Goal: Task Accomplishment & Management: Manage account settings

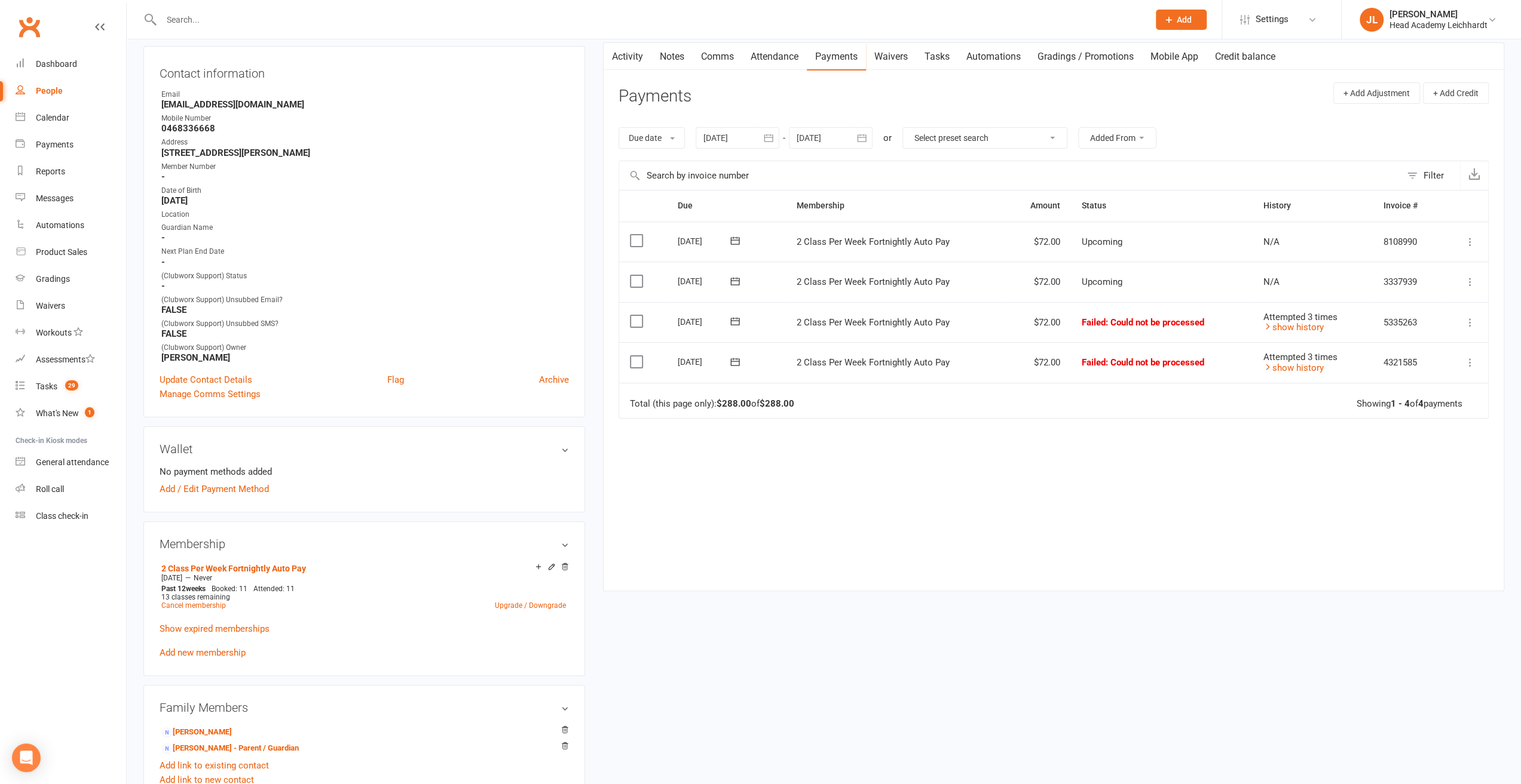
click at [404, 17] on input "text" at bounding box center [649, 20] width 982 height 17
type input "w"
click at [766, 133] on icon "button" at bounding box center [768, 137] width 12 height 12
click at [721, 164] on button "button" at bounding box center [715, 167] width 26 height 21
click at [766, 204] on button "30" at bounding box center [770, 212] width 25 height 21
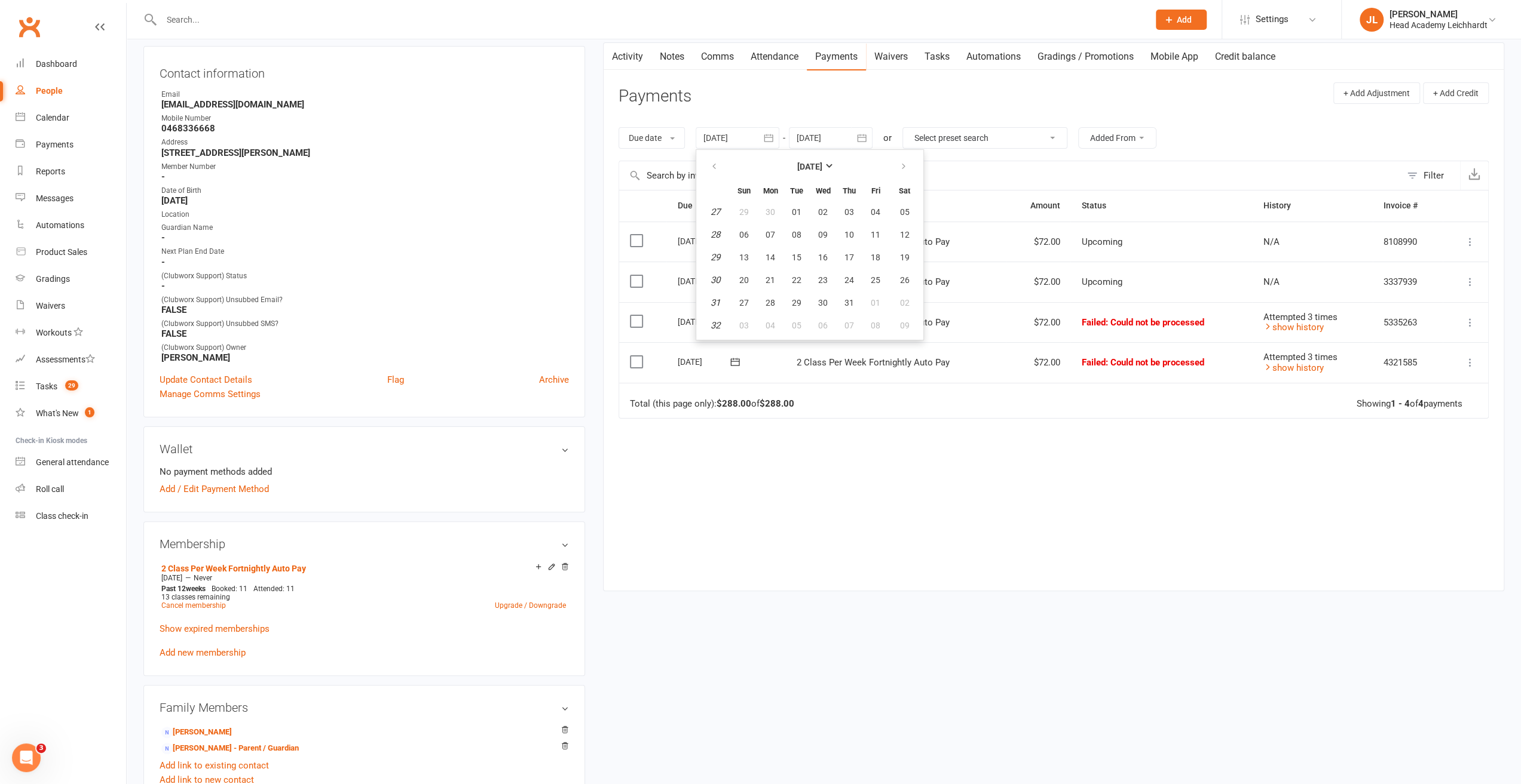
type input "[DATE]"
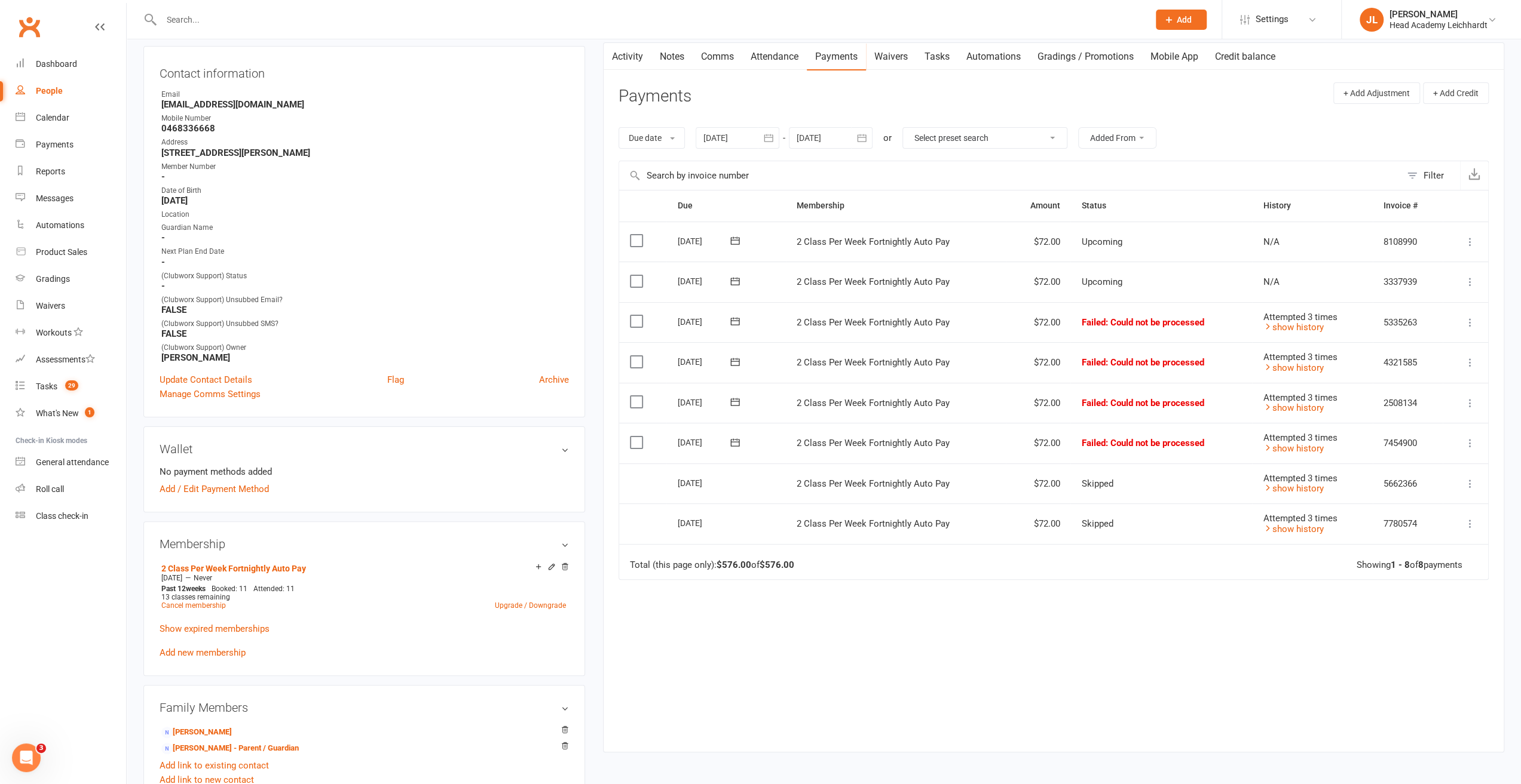
drag, startPoint x: 638, startPoint y: 439, endPoint x: 636, endPoint y: 426, distance: 13.2
click at [638, 439] on label at bounding box center [638, 442] width 16 height 12
click at [638, 437] on input "checkbox" at bounding box center [633, 437] width 8 height 0
click at [633, 399] on label at bounding box center [638, 401] width 16 height 12
click at [633, 396] on input "checkbox" at bounding box center [633, 396] width 8 height 0
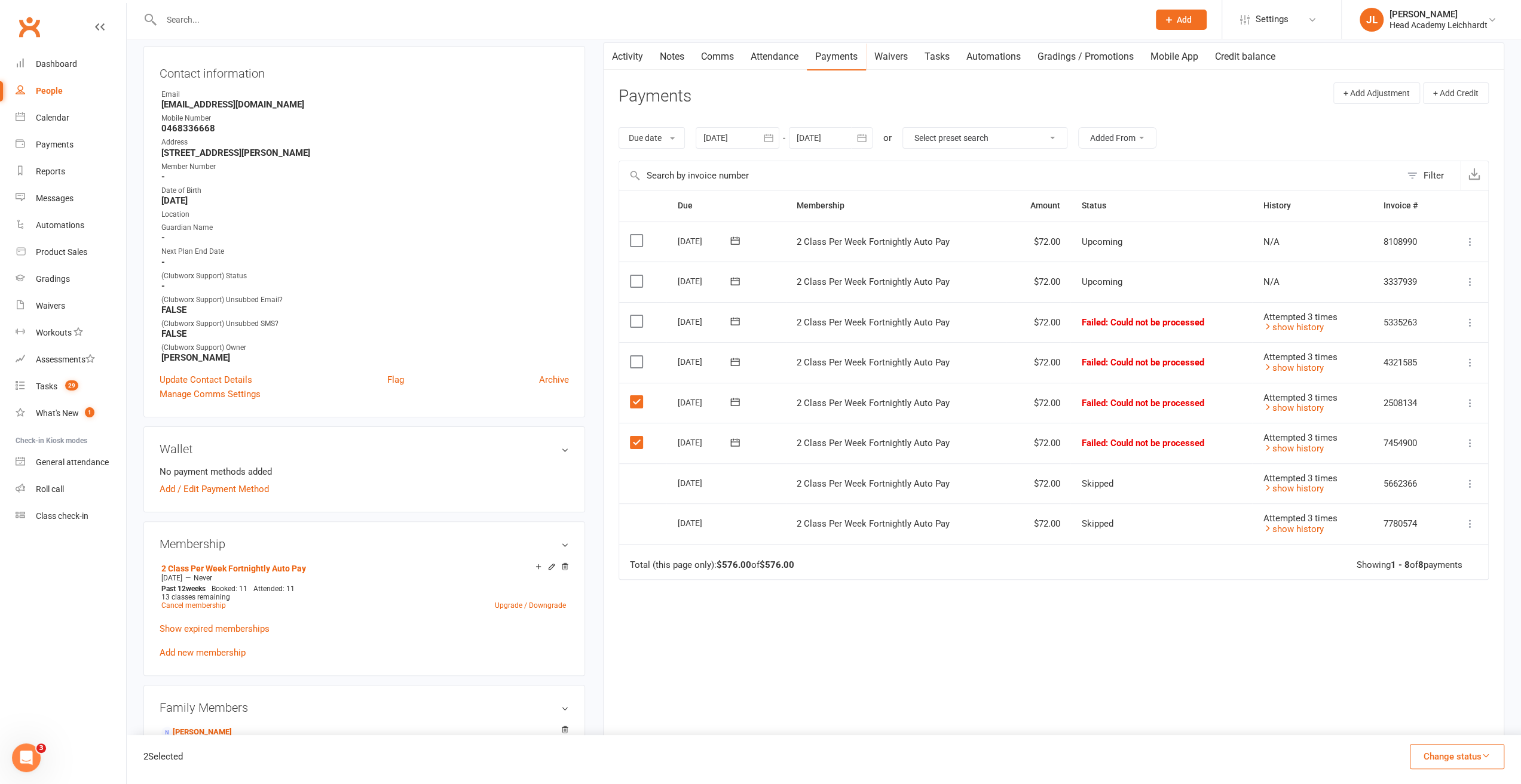
drag, startPoint x: 636, startPoint y: 356, endPoint x: 637, endPoint y: 337, distance: 19.0
click at [636, 356] on label at bounding box center [638, 361] width 16 height 12
click at [636, 356] on input "checkbox" at bounding box center [633, 356] width 8 height 0
click at [638, 318] on label at bounding box center [638, 321] width 16 height 12
click at [638, 316] on input "checkbox" at bounding box center [633, 316] width 8 height 0
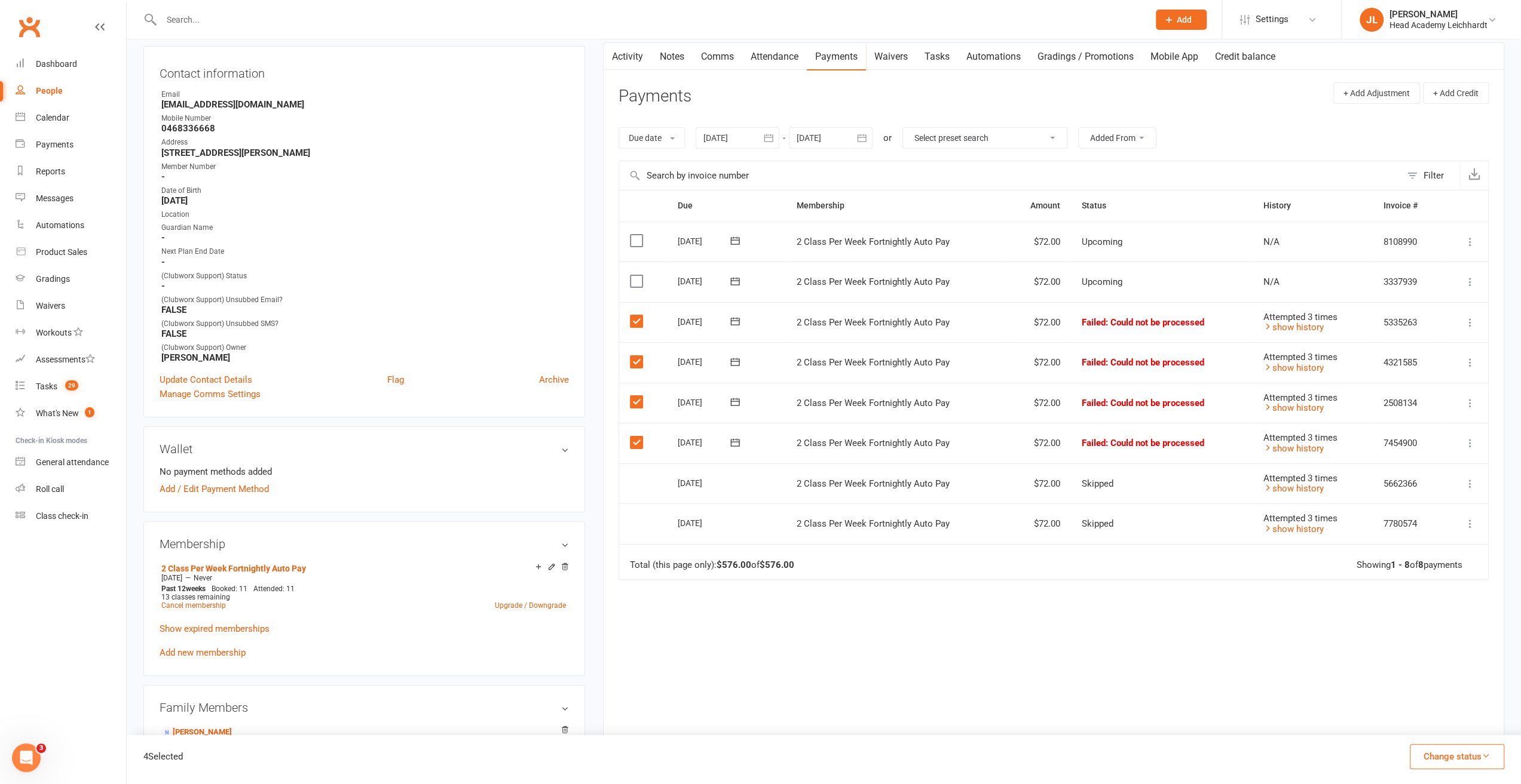
click at [632, 278] on label at bounding box center [638, 281] width 16 height 12
click at [632, 276] on input "checkbox" at bounding box center [633, 276] width 8 height 0
click at [1467, 755] on button "Change status" at bounding box center [1457, 757] width 95 height 25
click at [1452, 698] on link "Paid (Other)" at bounding box center [1444, 700] width 119 height 24
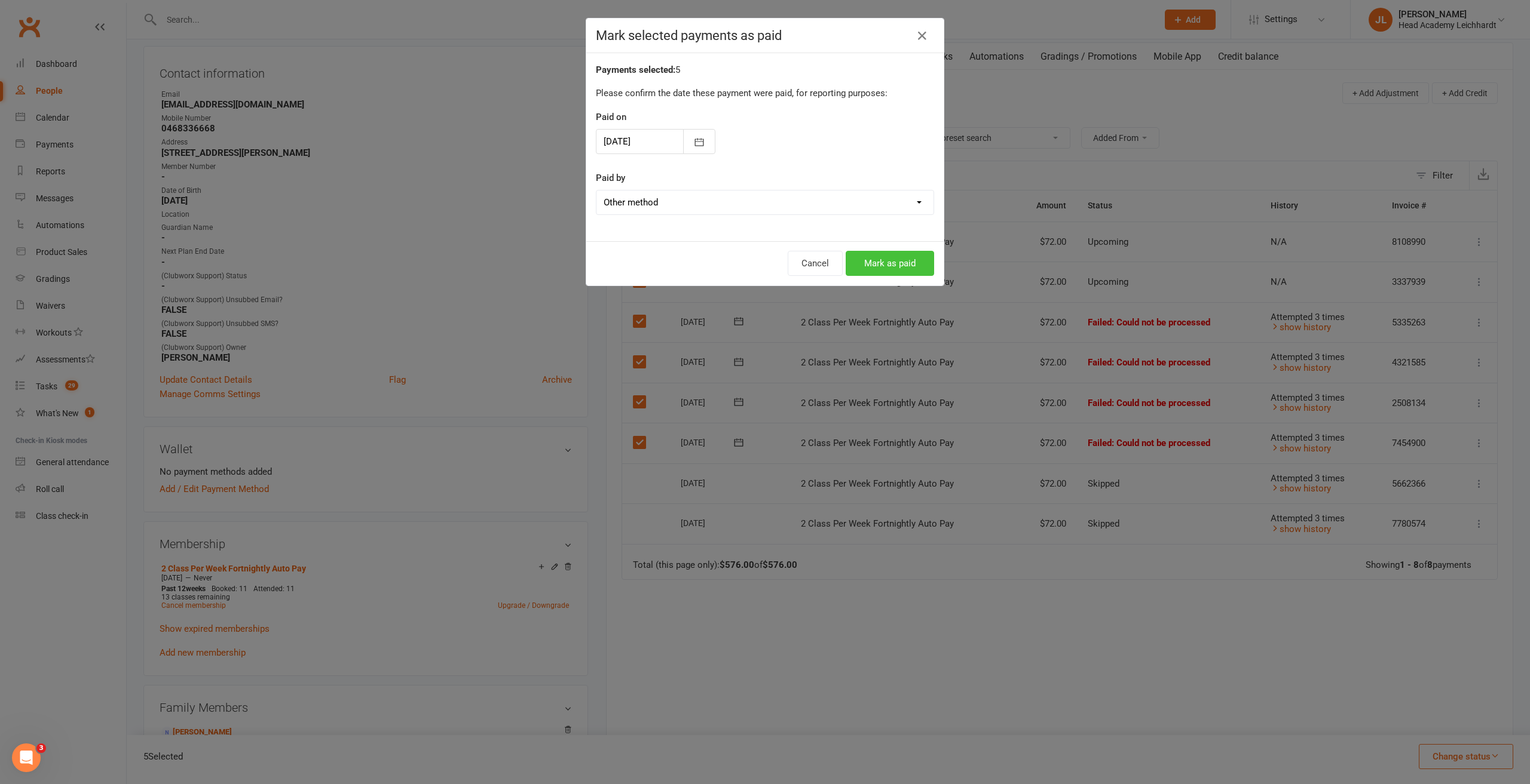
click at [918, 257] on button "Mark as paid" at bounding box center [889, 263] width 88 height 25
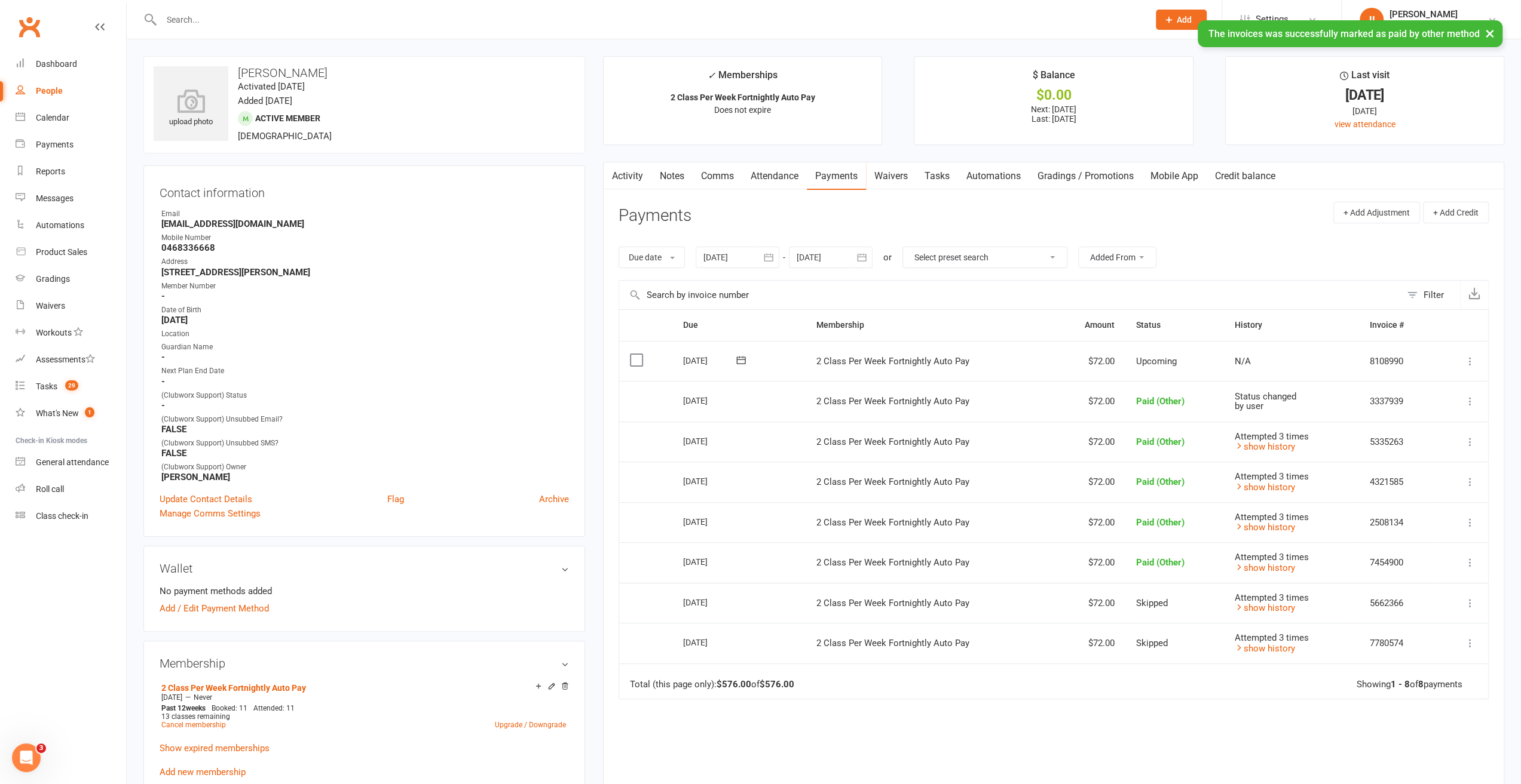
click at [638, 362] on label at bounding box center [638, 359] width 16 height 12
click at [638, 354] on input "checkbox" at bounding box center [633, 354] width 8 height 0
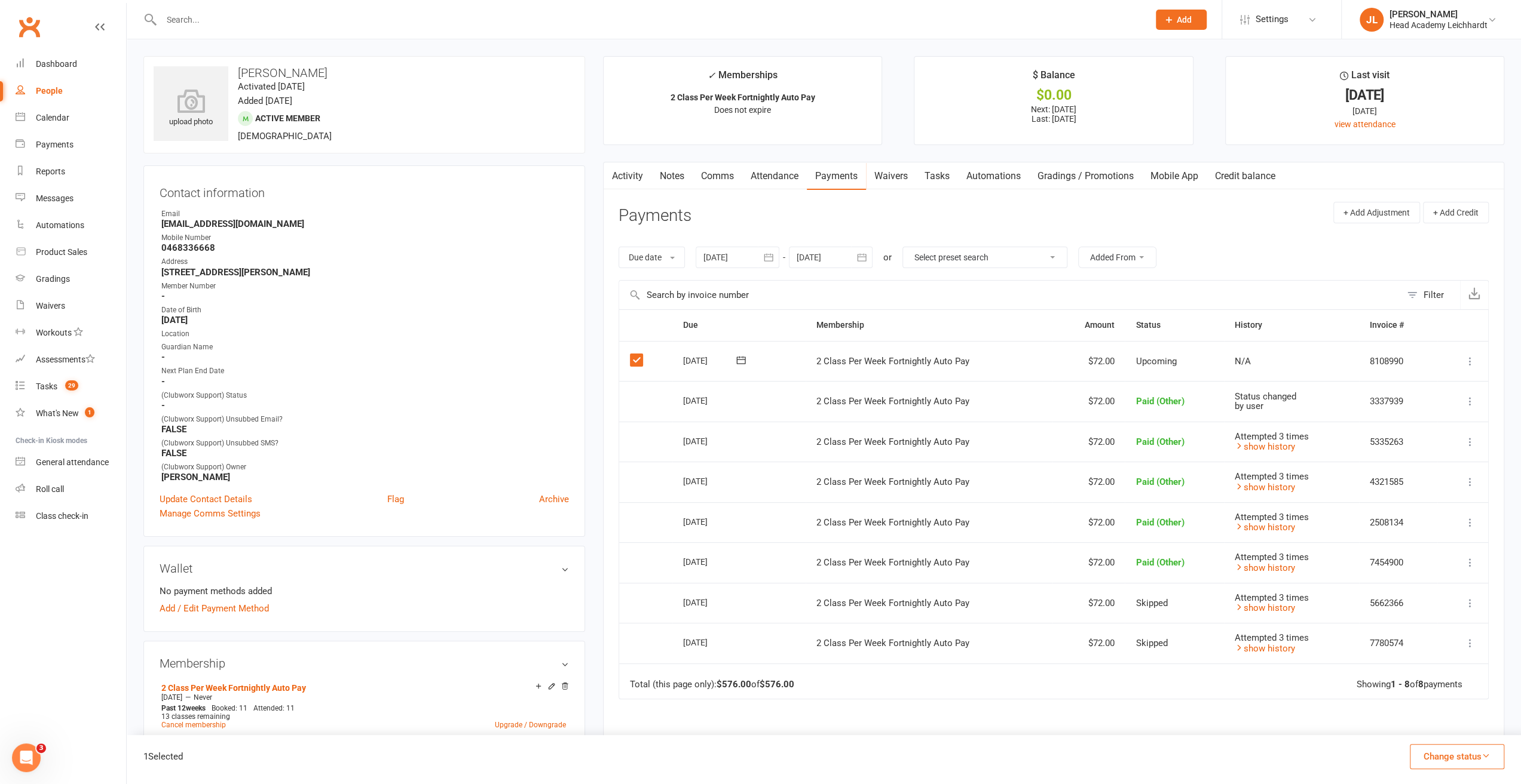
click at [1423, 757] on button "Change status" at bounding box center [1457, 757] width 95 height 25
click at [1405, 723] on link "Skipped" at bounding box center [1444, 724] width 119 height 24
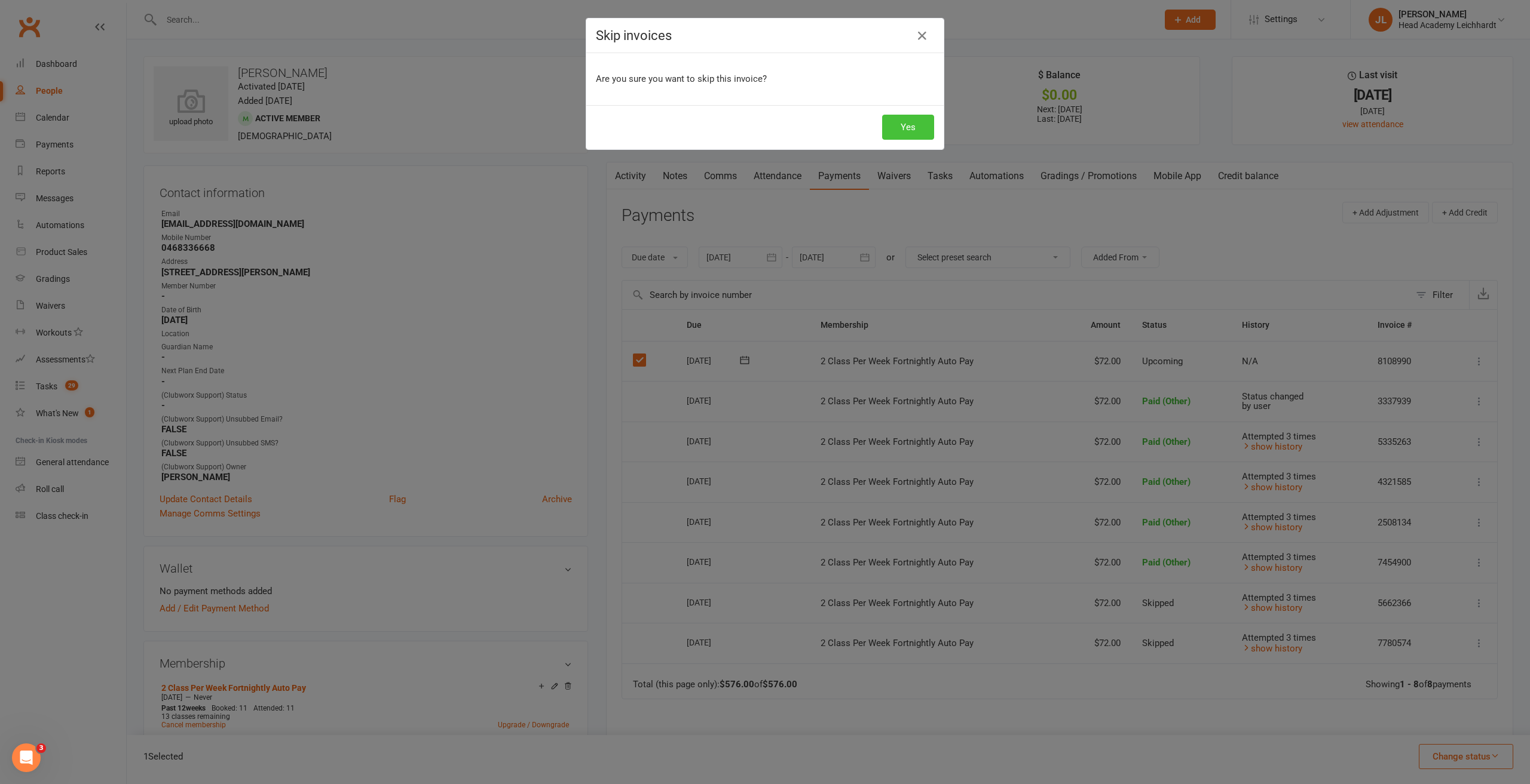
click at [900, 132] on button "Yes" at bounding box center [908, 128] width 52 height 25
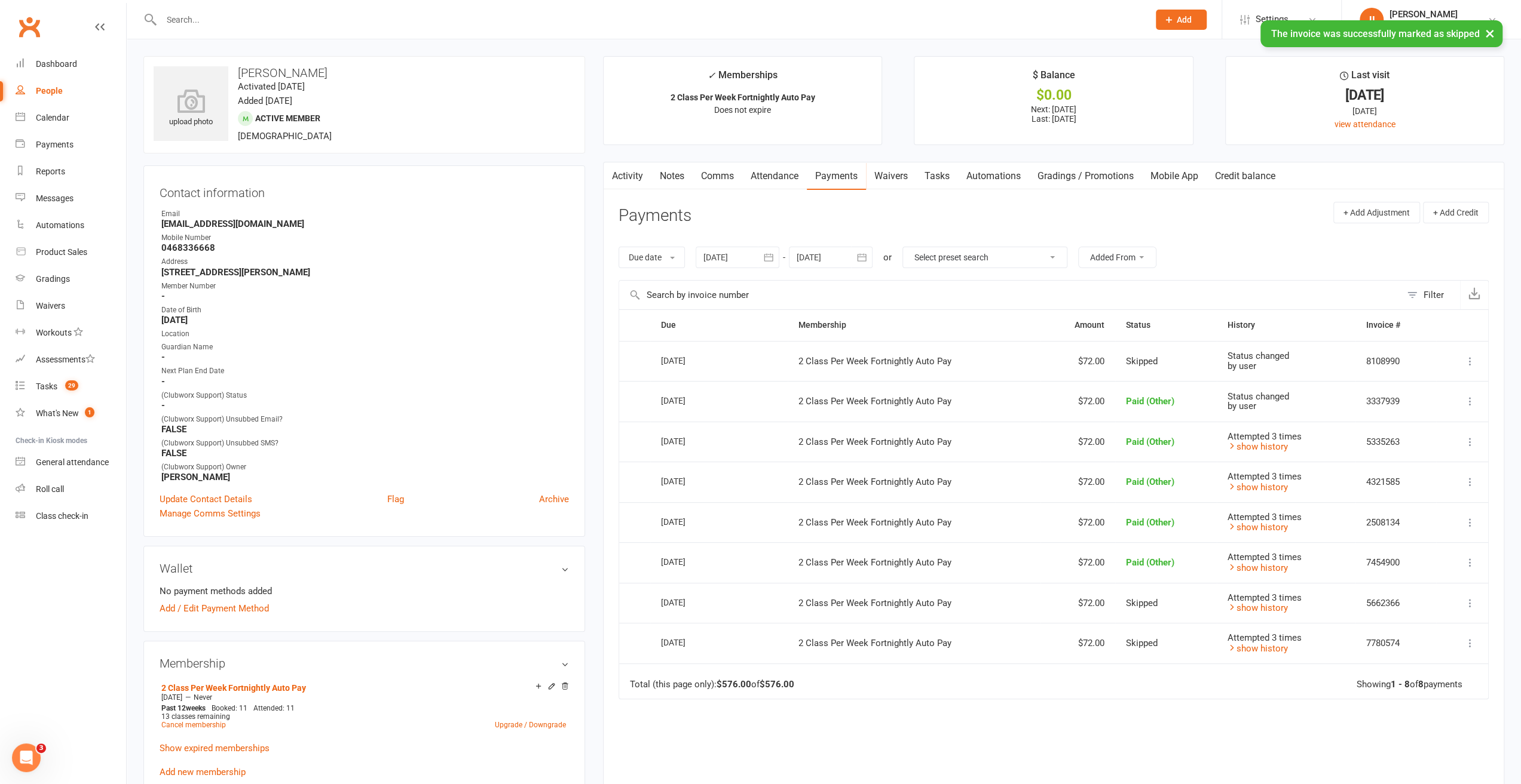
click at [857, 256] on icon "button" at bounding box center [861, 257] width 12 height 12
click at [996, 287] on icon "button" at bounding box center [996, 285] width 8 height 10
click at [870, 404] on button "17" at bounding box center [864, 400] width 25 height 21
type input "[DATE]"
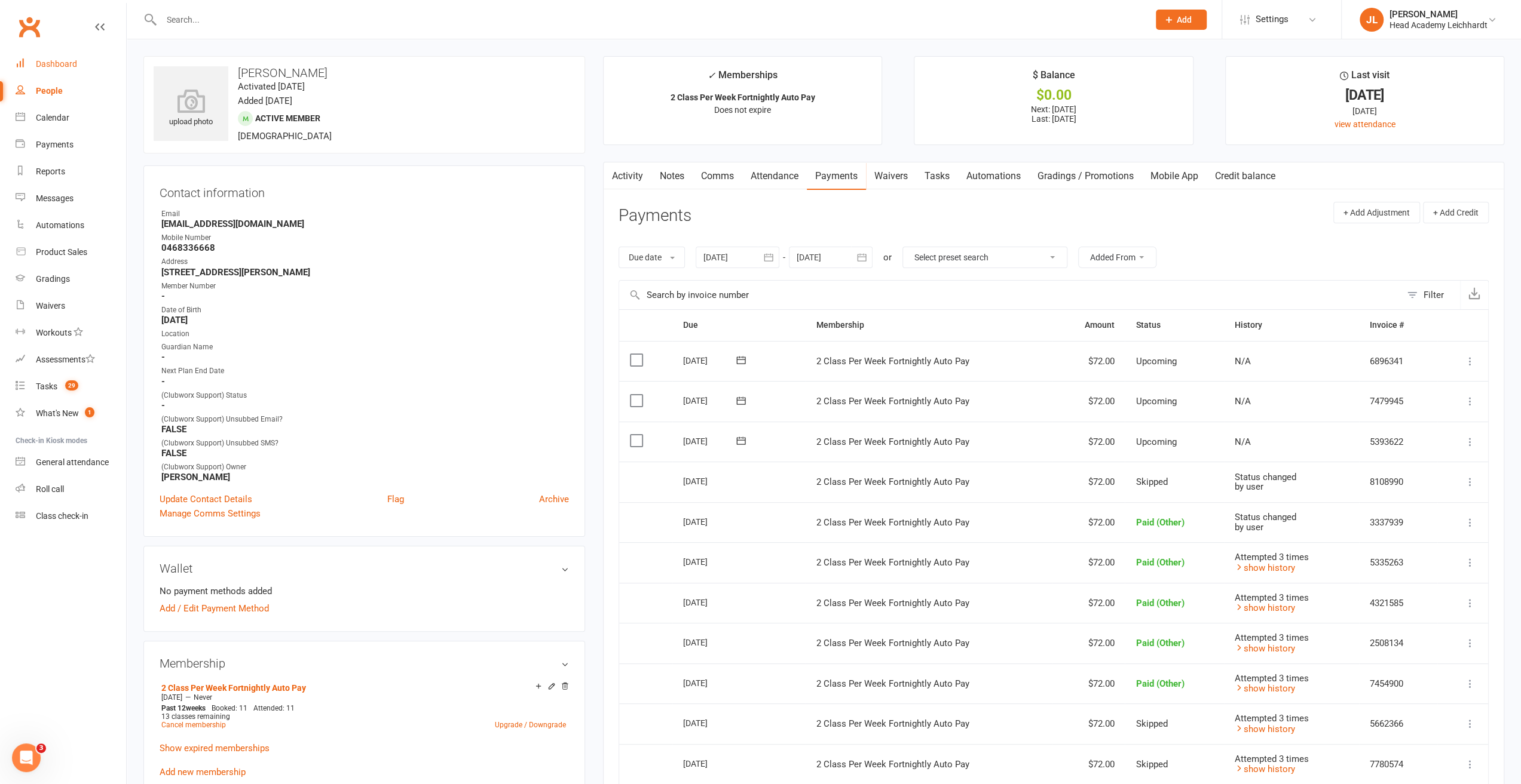
click at [54, 60] on div "Dashboard" at bounding box center [56, 63] width 41 height 10
